Goal: Transaction & Acquisition: Purchase product/service

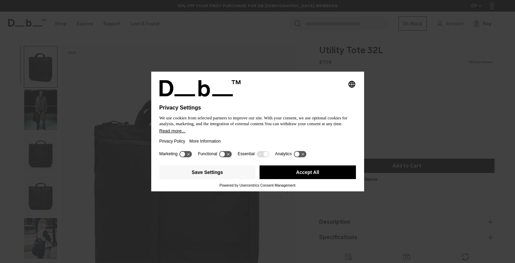
click at [283, 179] on button "Accept All" at bounding box center [307, 172] width 96 height 14
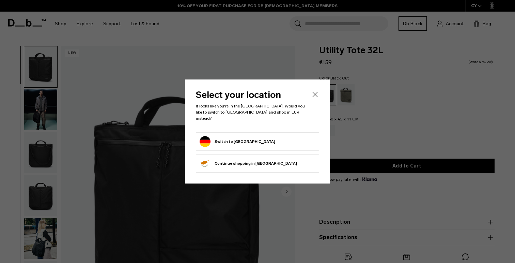
click at [234, 137] on button "Switch to Germany" at bounding box center [238, 141] width 76 height 11
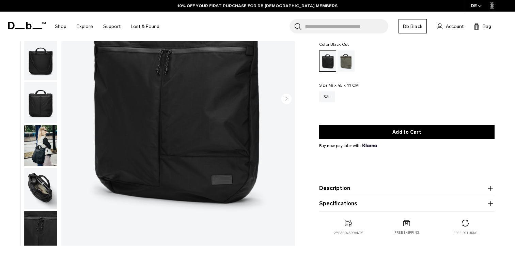
scroll to position [94, 0]
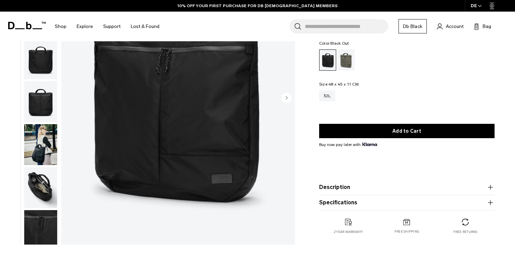
click at [37, 188] on img "button" at bounding box center [40, 187] width 33 height 41
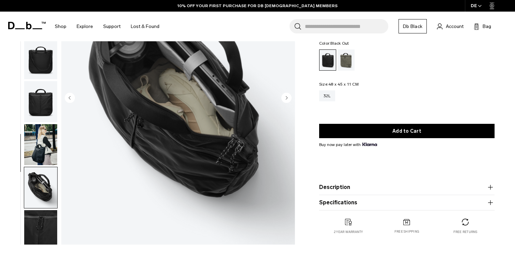
scroll to position [0, 0]
click at [41, 160] on img "button" at bounding box center [40, 144] width 33 height 41
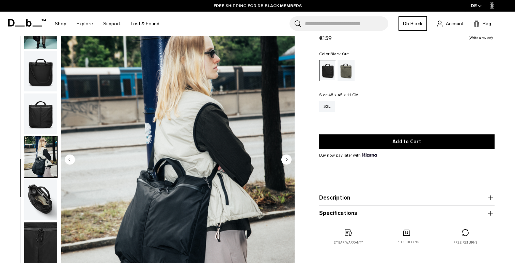
scroll to position [32, 0]
click at [341, 77] on div "Forest Green" at bounding box center [345, 70] width 17 height 21
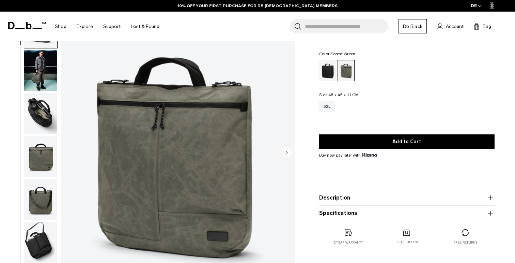
scroll to position [47, 0]
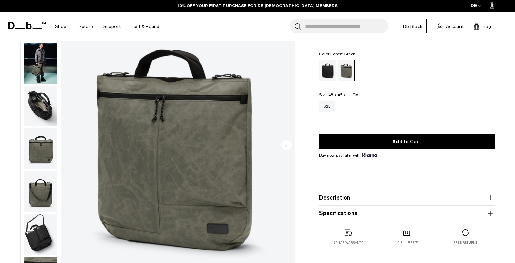
click at [49, 72] on img "button" at bounding box center [40, 63] width 33 height 41
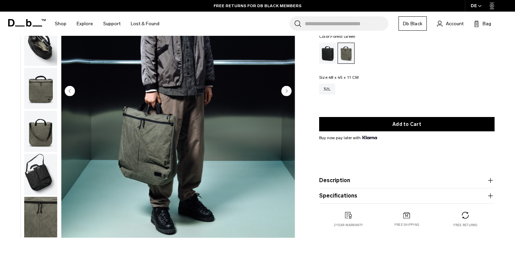
scroll to position [92, 0]
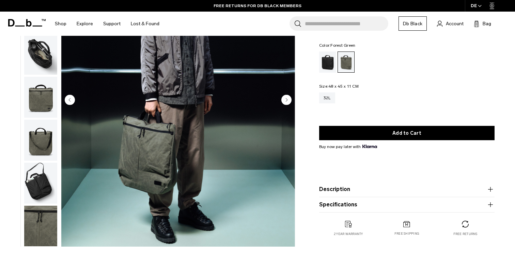
click at [68, 103] on circle "Previous slide" at bounding box center [70, 99] width 10 height 10
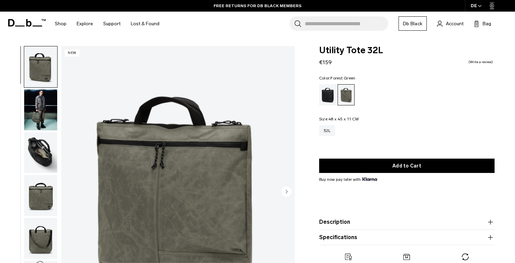
scroll to position [0, 0]
click at [324, 95] on div "Black Out" at bounding box center [327, 94] width 17 height 21
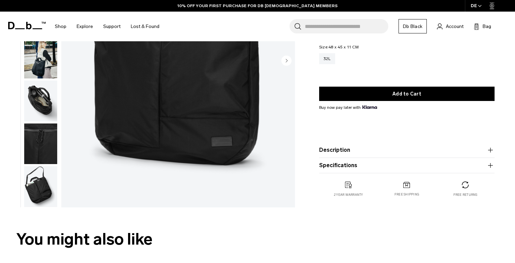
scroll to position [131, 0]
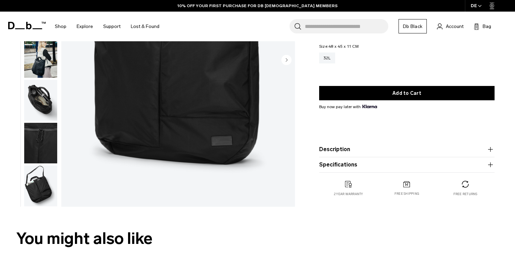
click at [40, 70] on img "button" at bounding box center [40, 57] width 33 height 41
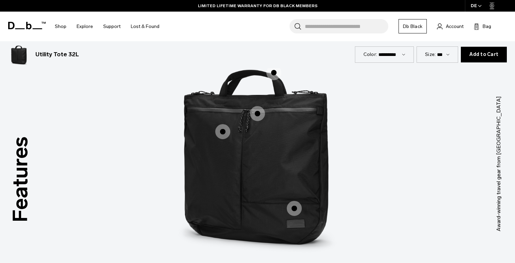
scroll to position [842, 0]
click at [221, 131] on span "1 / 3" at bounding box center [222, 131] width 15 height 15
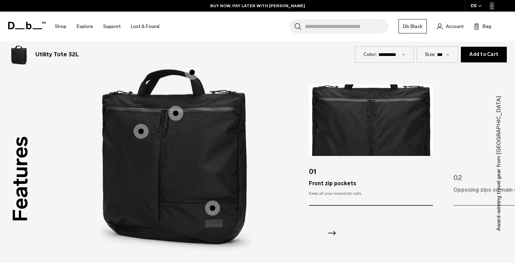
click at [178, 113] on span "1 / 3" at bounding box center [175, 113] width 15 height 15
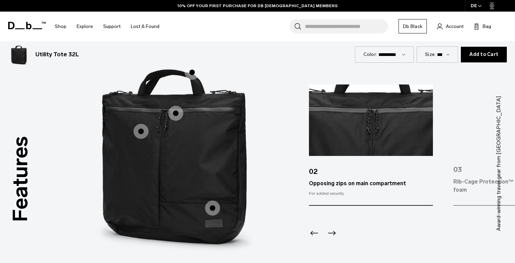
click at [212, 208] on span "1 / 3" at bounding box center [212, 207] width 15 height 15
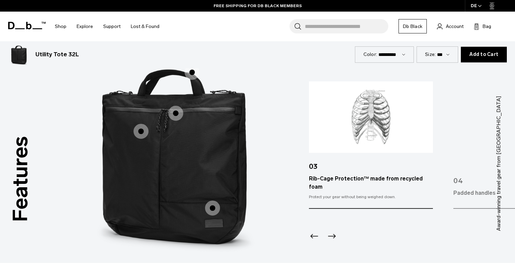
click at [178, 115] on span "1 / 3" at bounding box center [175, 113] width 15 height 15
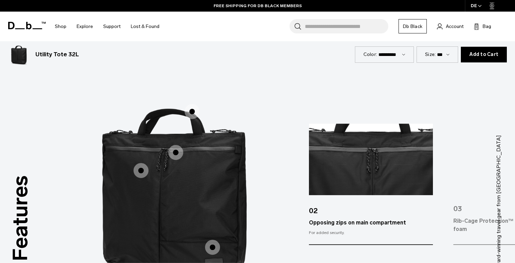
scroll to position [802, 0]
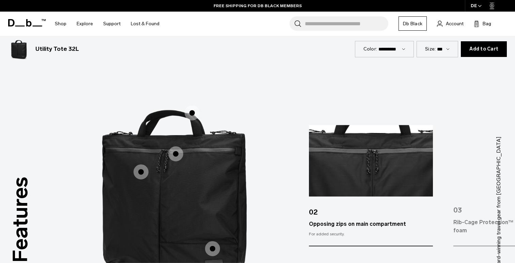
click at [191, 114] on span "1 / 3" at bounding box center [192, 112] width 15 height 15
click at [195, 116] on span "1 / 3" at bounding box center [192, 112] width 15 height 15
click at [269, 109] on img "1 / 3" at bounding box center [176, 193] width 204 height 255
click at [191, 111] on span "1 / 3" at bounding box center [192, 112] width 15 height 15
